Goal: Check status: Check status

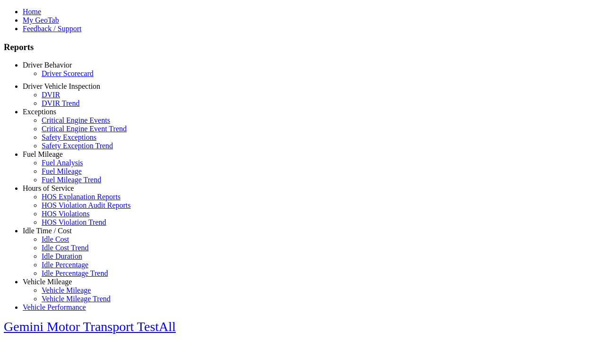
click at [61, 77] on link "Driver Scorecard" at bounding box center [68, 73] width 52 height 8
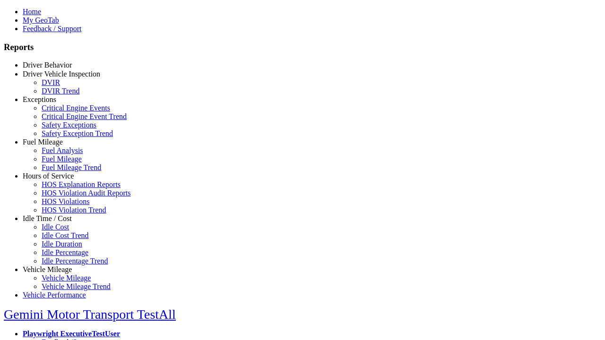
select select "**"
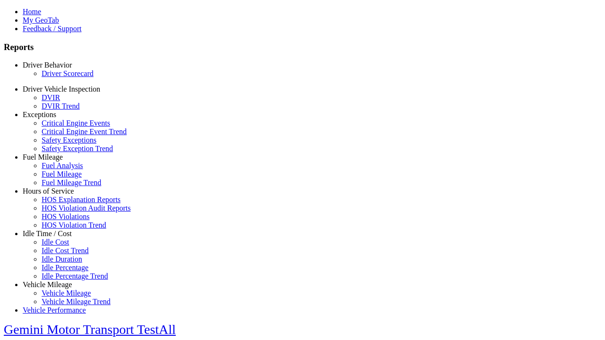
scroll to position [198, 0]
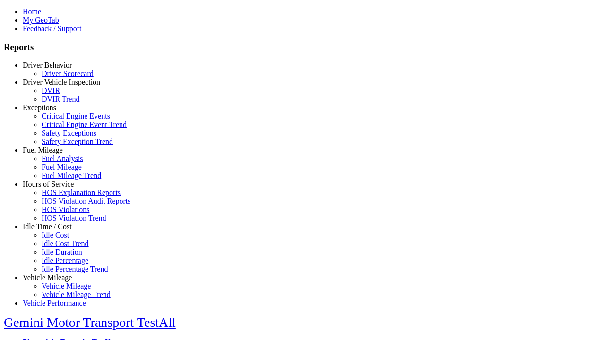
type input "*********"
